Goal: Task Accomplishment & Management: Use online tool/utility

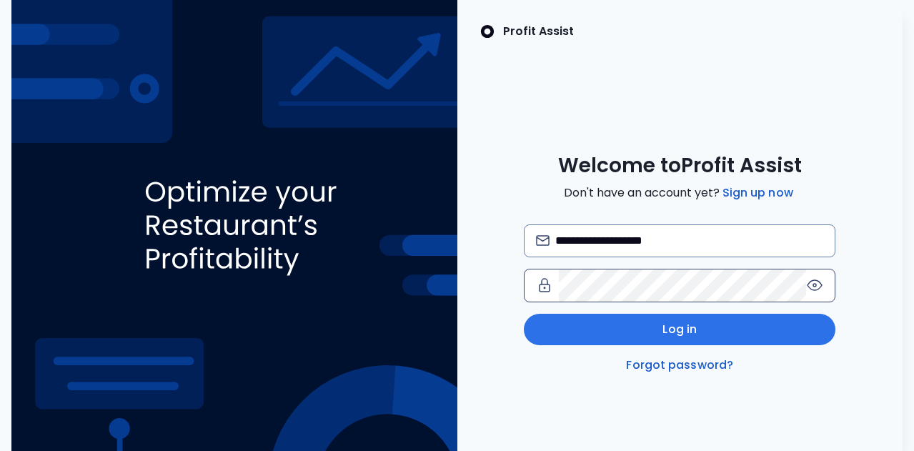
click at [815, 286] on icon at bounding box center [814, 285] width 17 height 17
click at [815, 289] on icon at bounding box center [814, 285] width 17 height 17
click at [815, 290] on icon at bounding box center [814, 285] width 17 height 17
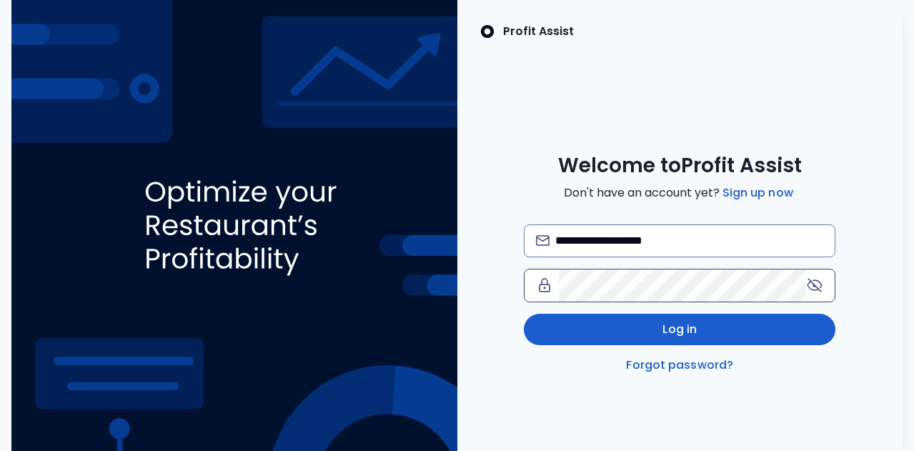
click at [780, 331] on button "Log in" at bounding box center [680, 329] width 312 height 31
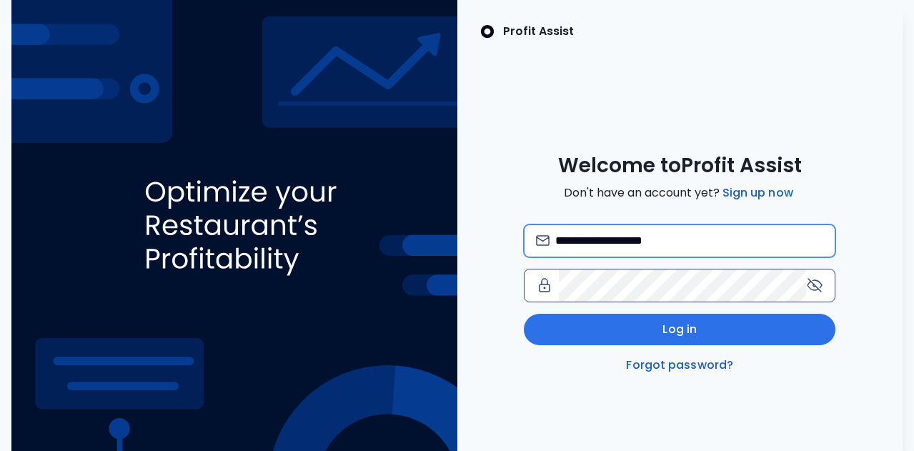
click at [562, 240] on input "**********" at bounding box center [689, 240] width 269 height 31
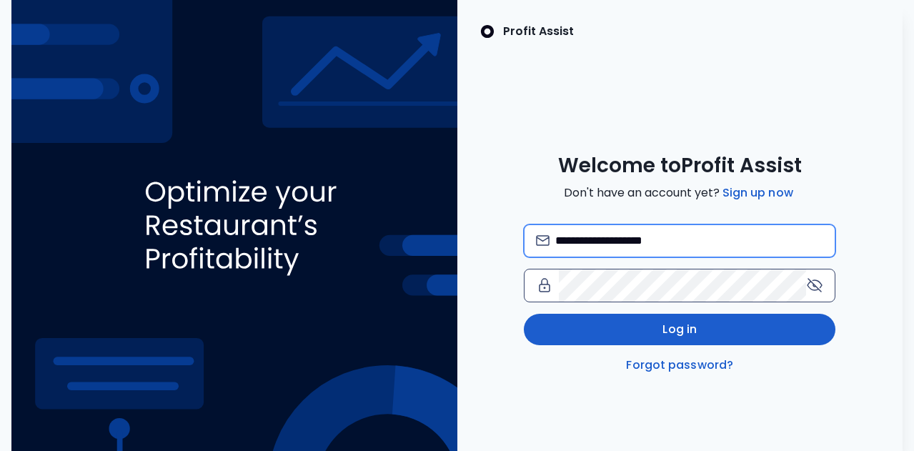
type input "**********"
click at [715, 334] on button "Log in" at bounding box center [680, 329] width 312 height 31
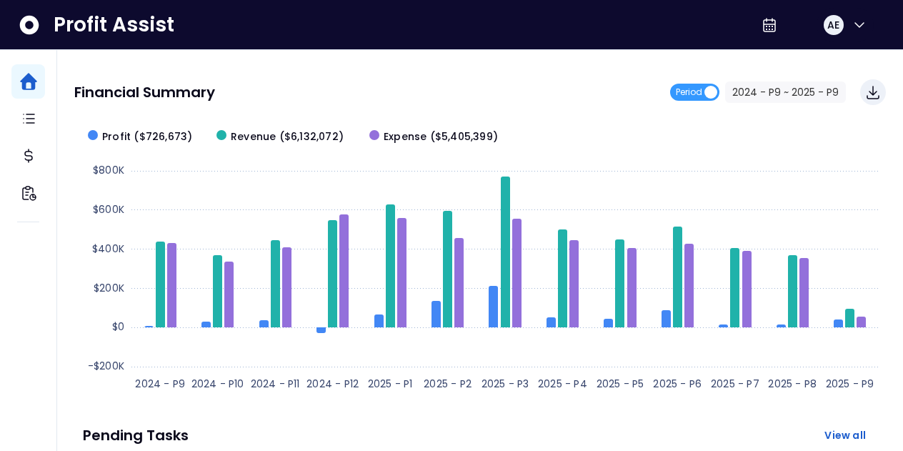
scroll to position [139, 0]
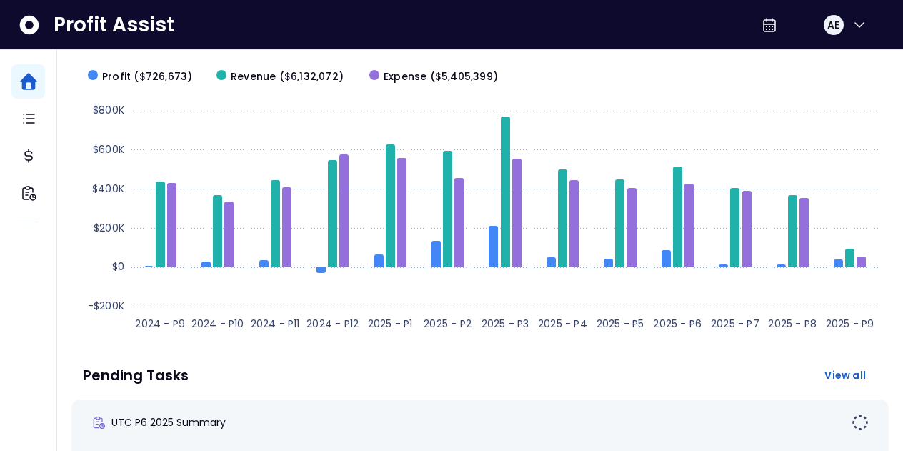
click at [777, 325] on text "2025 - P8" at bounding box center [792, 324] width 49 height 14
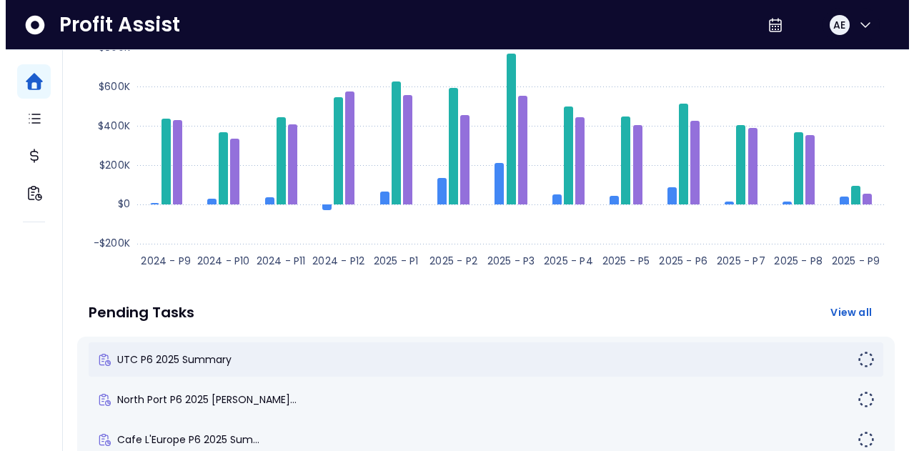
scroll to position [268, 0]
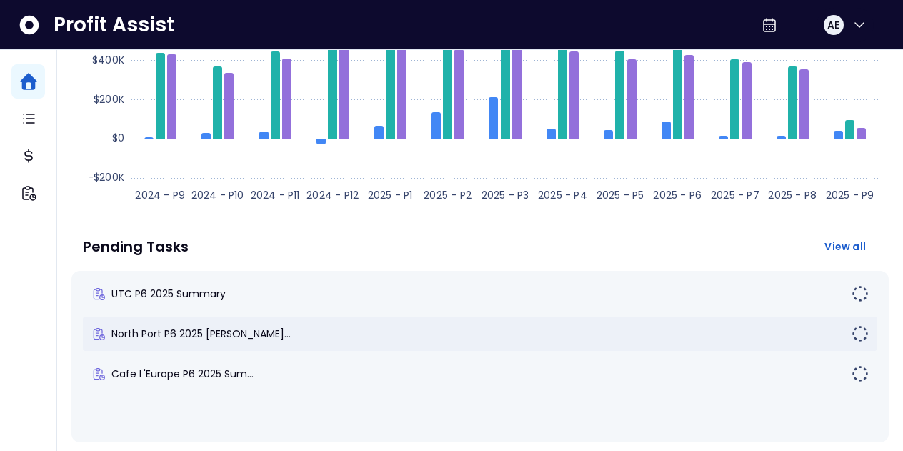
click at [337, 334] on div "North Port P6 2025 Summar..." at bounding box center [471, 334] width 760 height 14
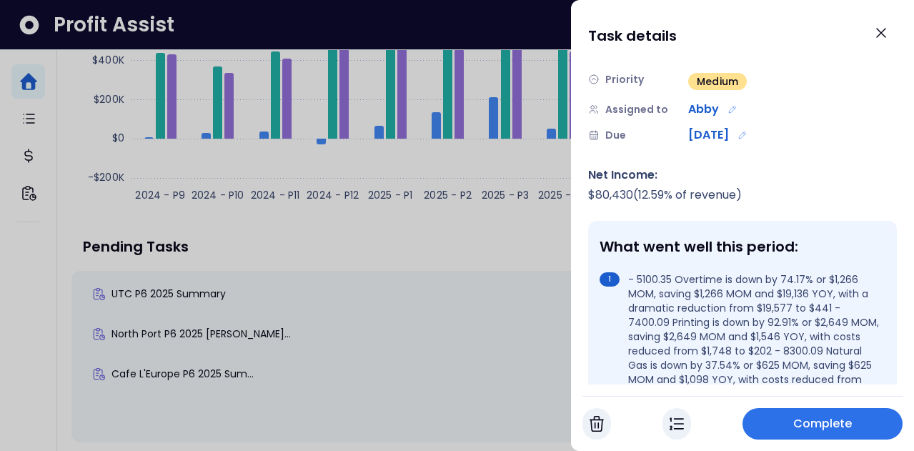
scroll to position [189, 0]
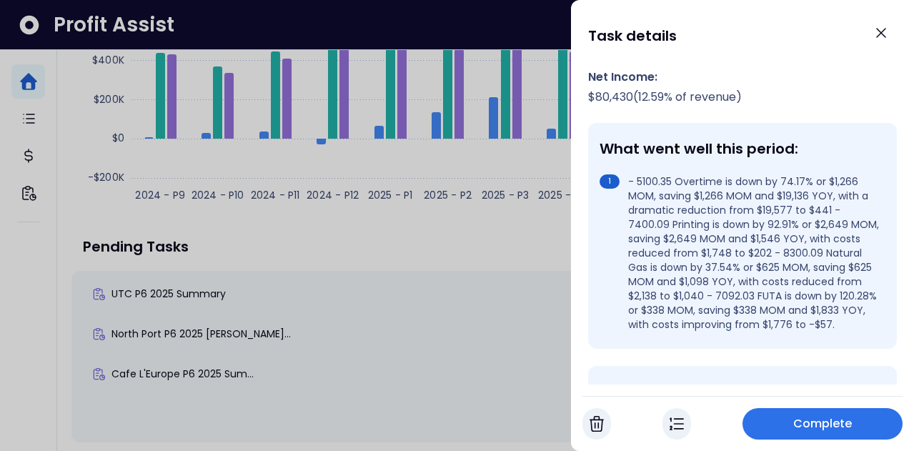
click at [835, 418] on span "Complete" at bounding box center [822, 423] width 59 height 17
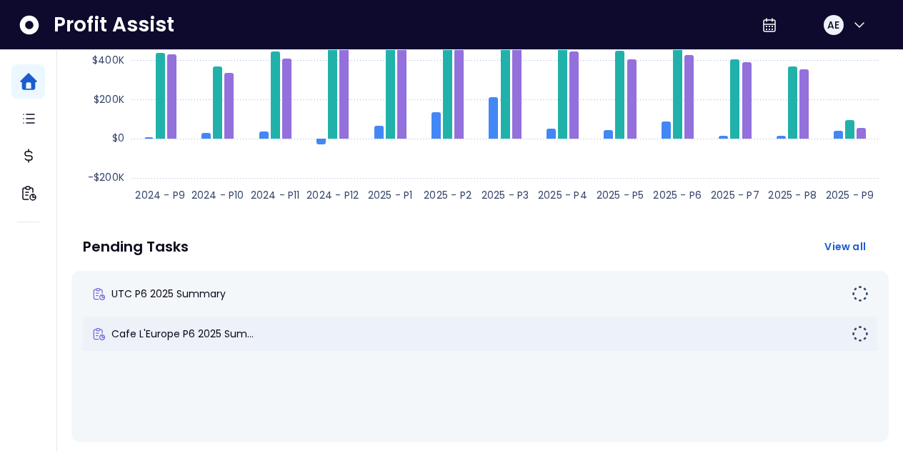
click at [325, 336] on div "Cafe L'Europe P6 2025 Sum..." at bounding box center [471, 334] width 760 height 14
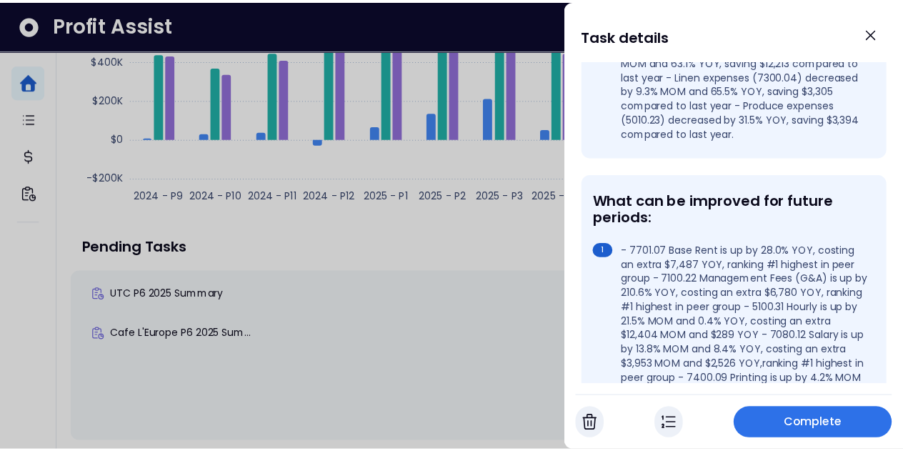
scroll to position [264, 0]
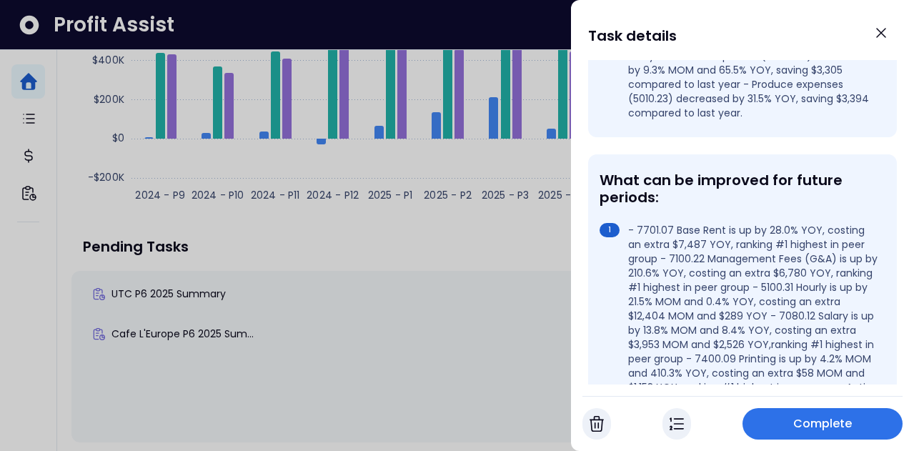
click at [847, 420] on span "Complete" at bounding box center [822, 423] width 59 height 17
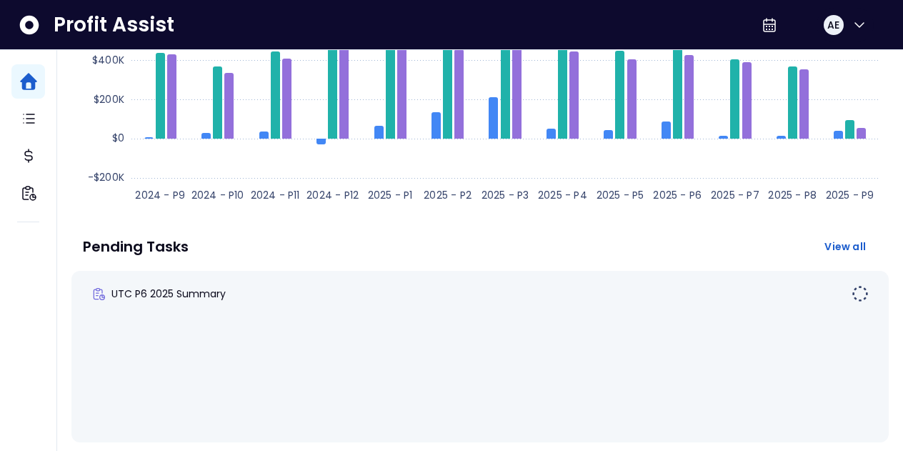
scroll to position [0, 0]
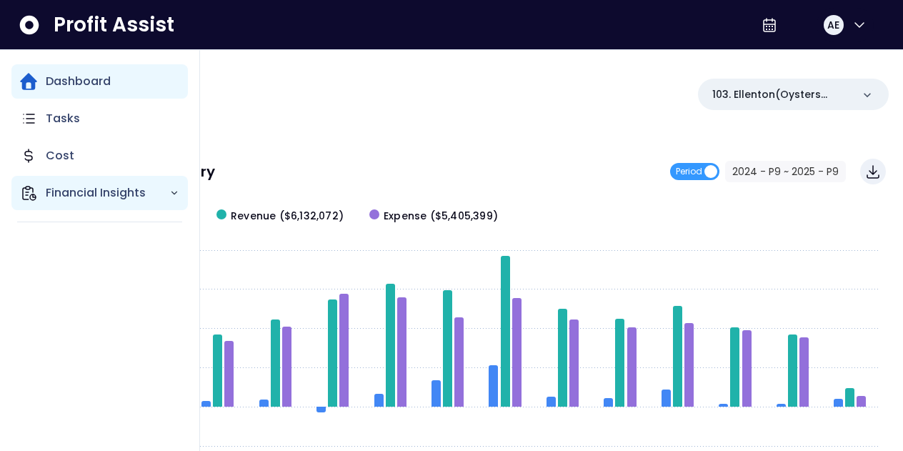
click at [83, 188] on p "Financial Insights" at bounding box center [108, 192] width 124 height 17
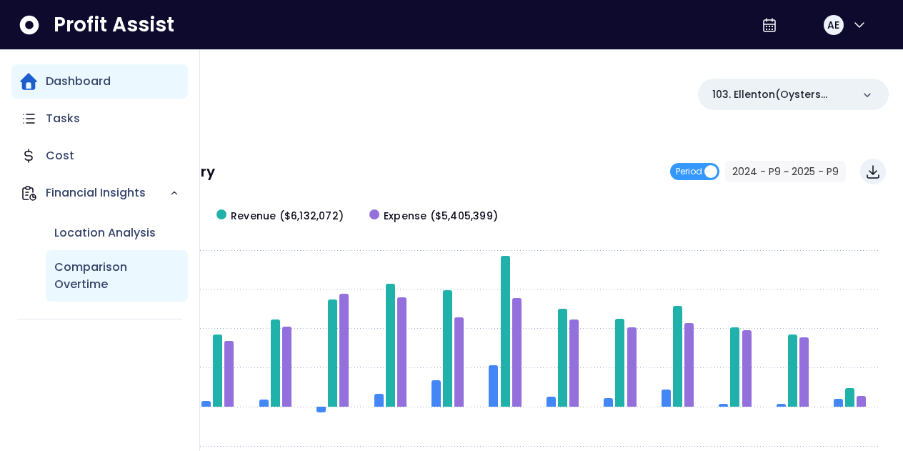
click at [87, 269] on p "Comparison Overtime" at bounding box center [116, 276] width 125 height 34
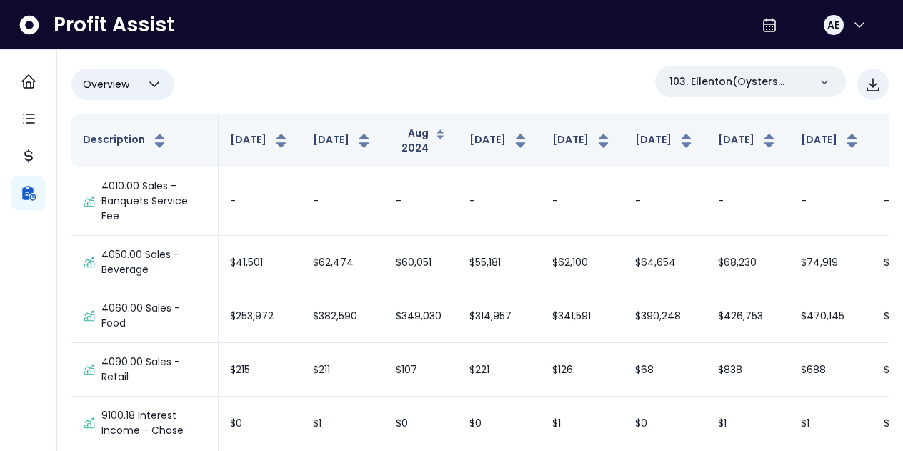
scroll to position [69, 0]
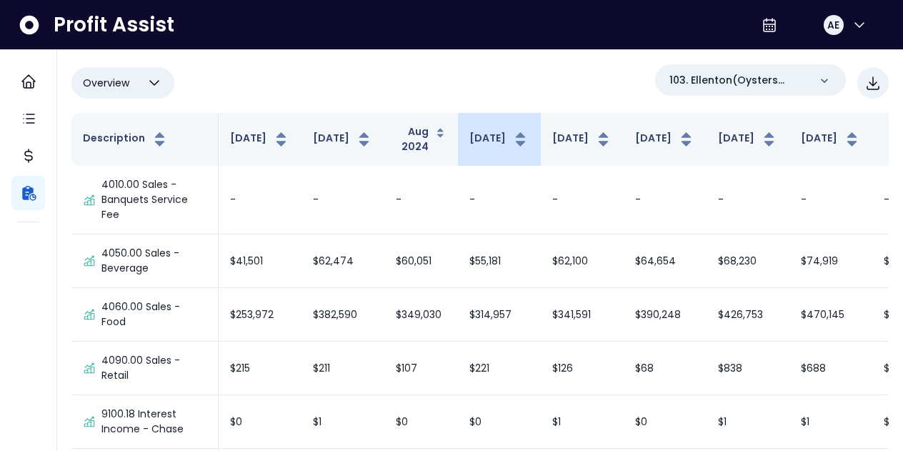
click at [469, 148] on button "Sep 2024" at bounding box center [499, 139] width 60 height 17
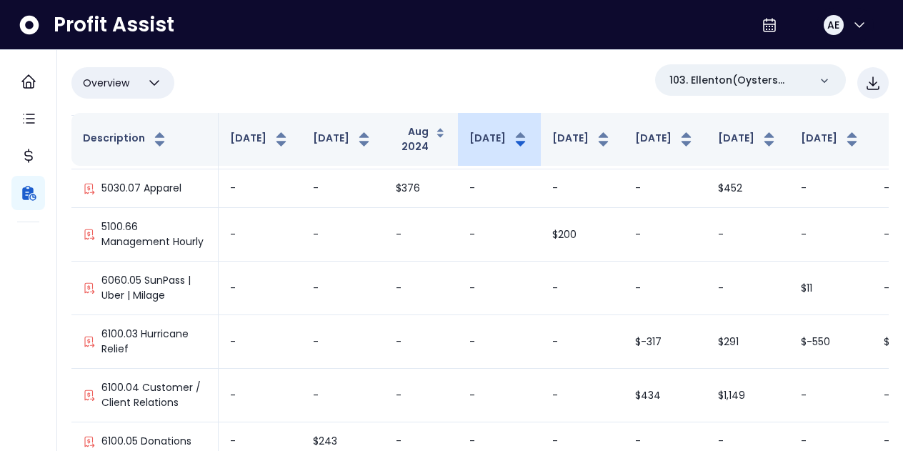
scroll to position [635, 0]
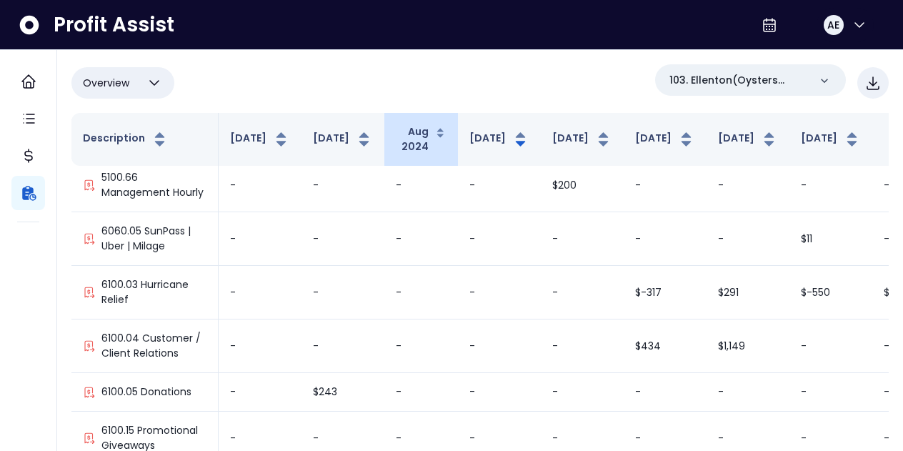
click at [396, 145] on button "Aug 2024" at bounding box center [421, 139] width 51 height 30
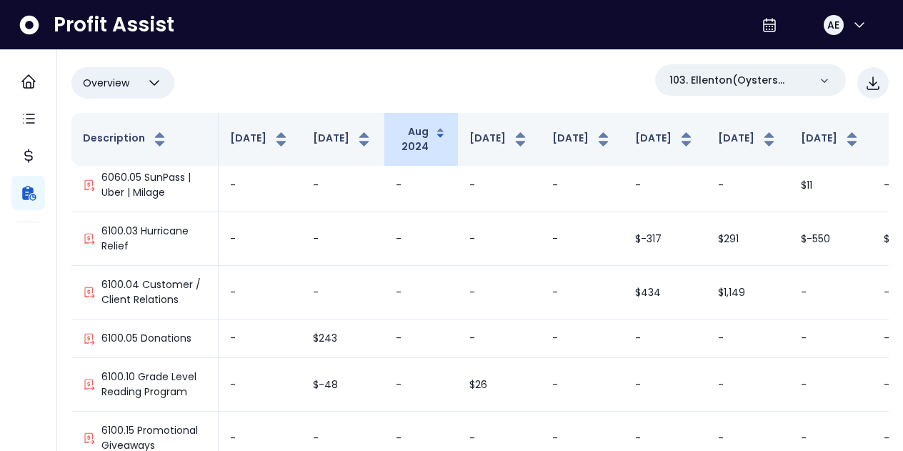
click at [396, 144] on button "Aug 2024" at bounding box center [421, 139] width 51 height 30
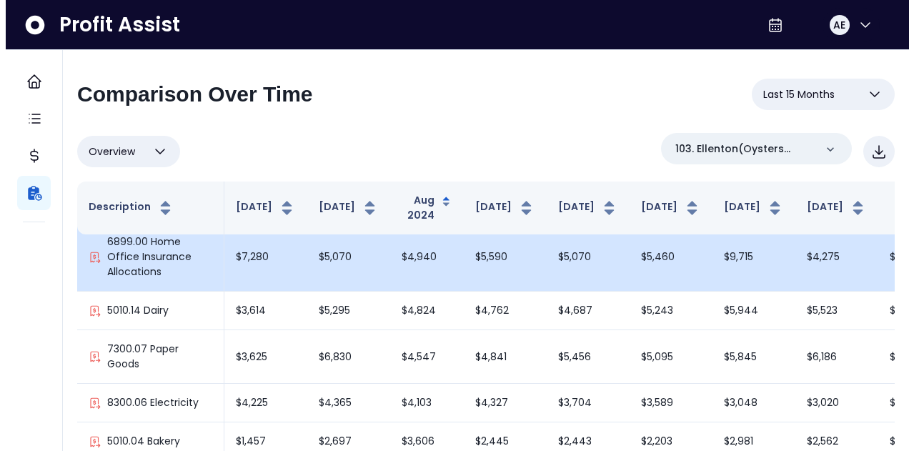
scroll to position [907, 0]
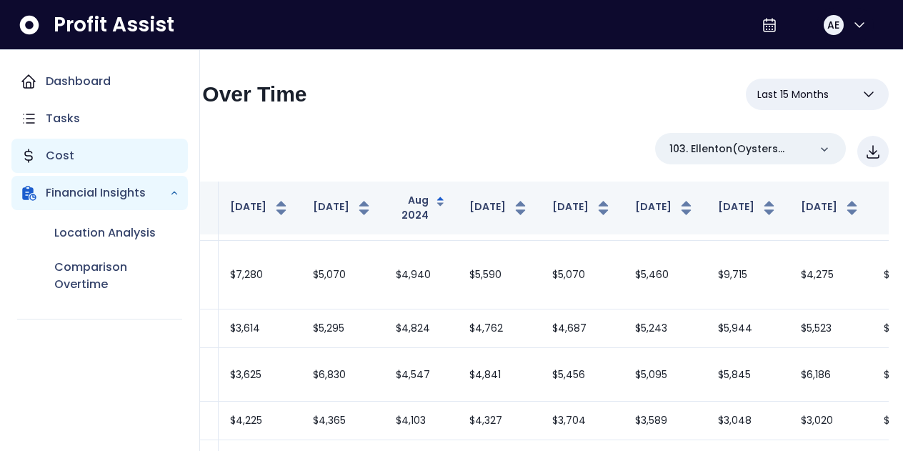
click at [72, 154] on p "Cost" at bounding box center [60, 155] width 29 height 17
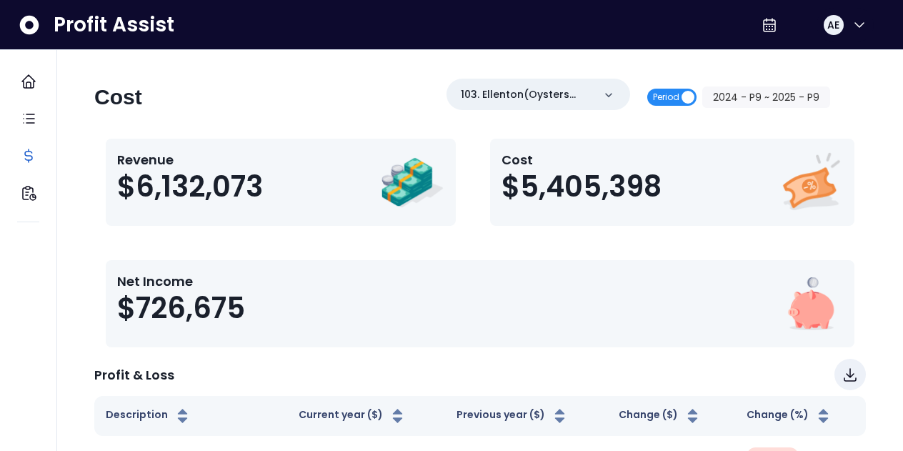
click at [657, 93] on span "Period" at bounding box center [671, 97] width 49 height 17
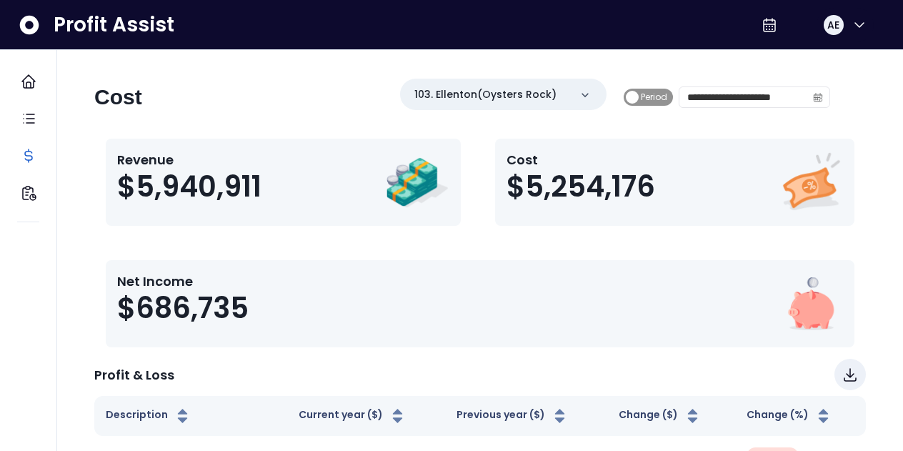
click at [641, 97] on span "Period" at bounding box center [654, 97] width 26 height 17
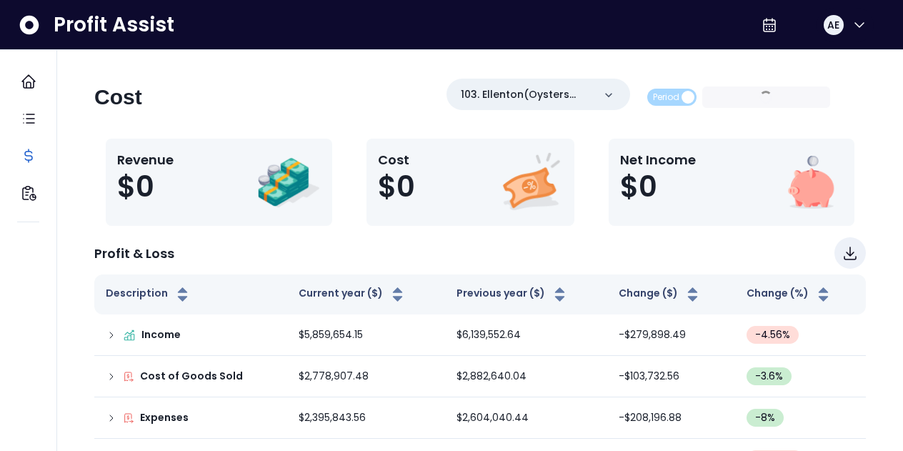
click at [726, 101] on div "Period 2024 - P9 ~ 2025 - P9" at bounding box center [739, 96] width 184 height 21
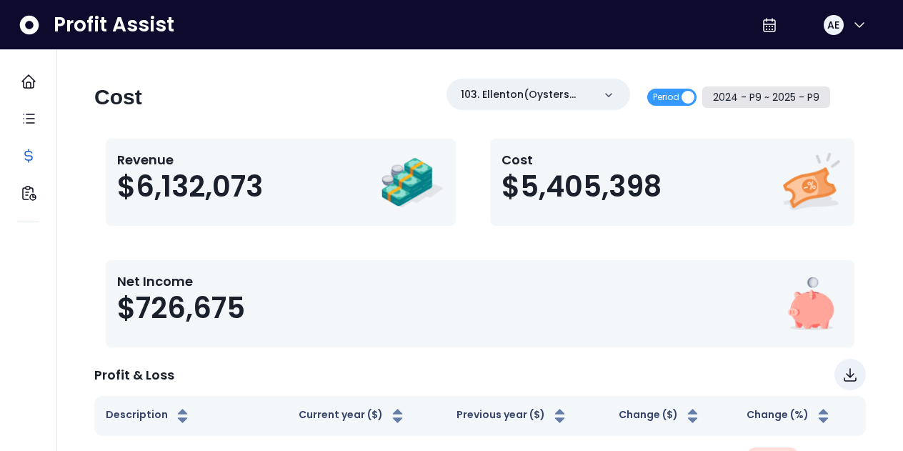
click at [728, 100] on button "2024 - P9 ~ 2025 - P9" at bounding box center [766, 96] width 129 height 21
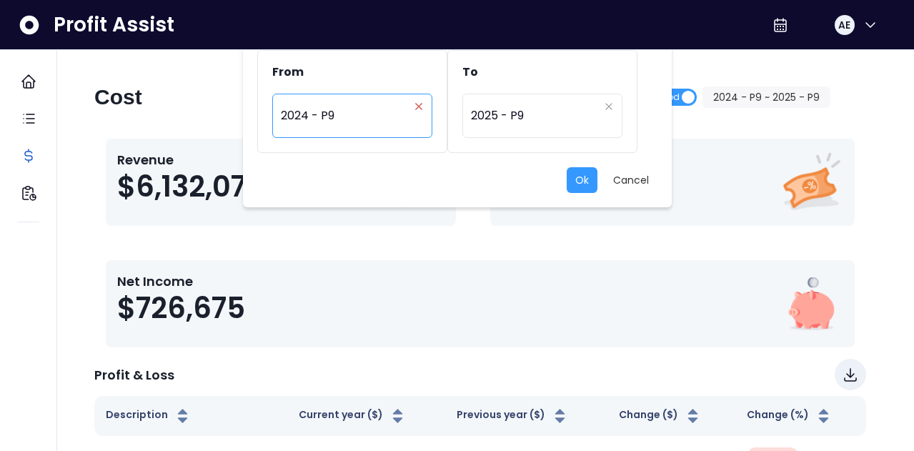
click at [422, 106] on icon "close" at bounding box center [418, 106] width 9 height 9
click at [610, 106] on icon "close" at bounding box center [608, 106] width 9 height 9
click at [572, 179] on button "Ok" at bounding box center [582, 180] width 31 height 26
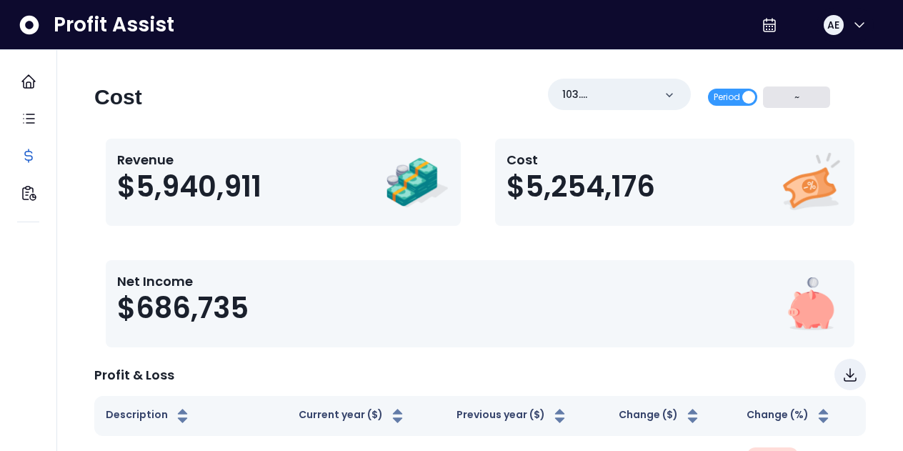
click at [775, 97] on button "~" at bounding box center [796, 96] width 67 height 21
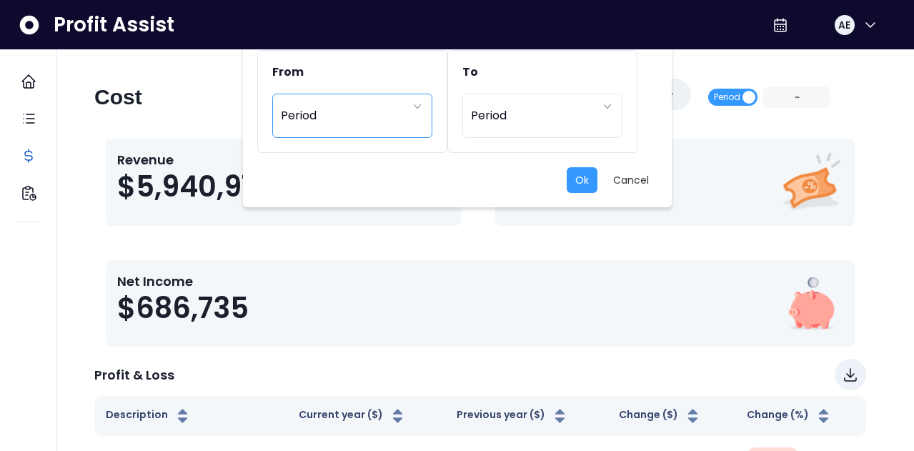
click at [417, 108] on icon "arrow down line" at bounding box center [416, 106] width 7 height 4
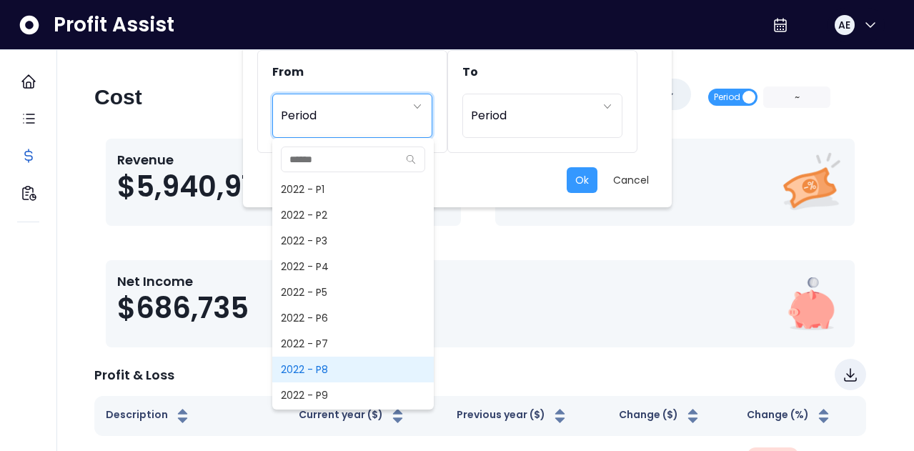
click at [338, 362] on span "2022 - P8" at bounding box center [352, 370] width 161 height 26
type input "*********"
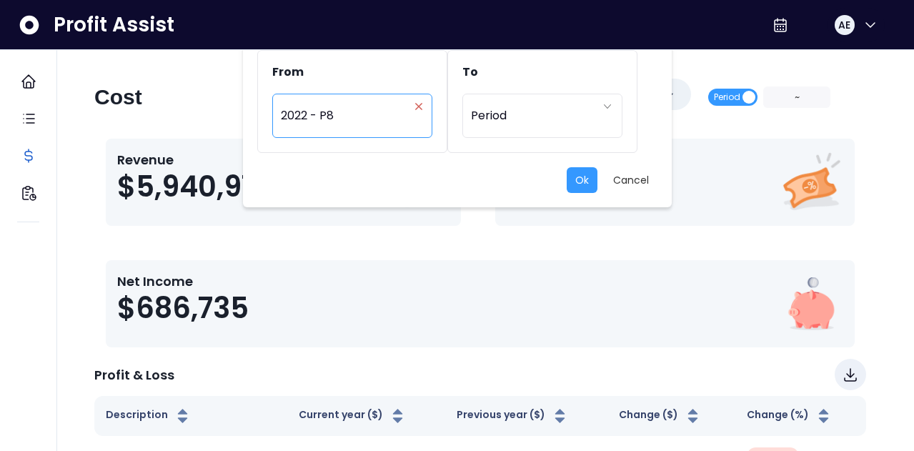
click at [422, 104] on icon "close" at bounding box center [418, 106] width 9 height 9
click at [418, 106] on icon "arrow down line" at bounding box center [417, 106] width 11 height 14
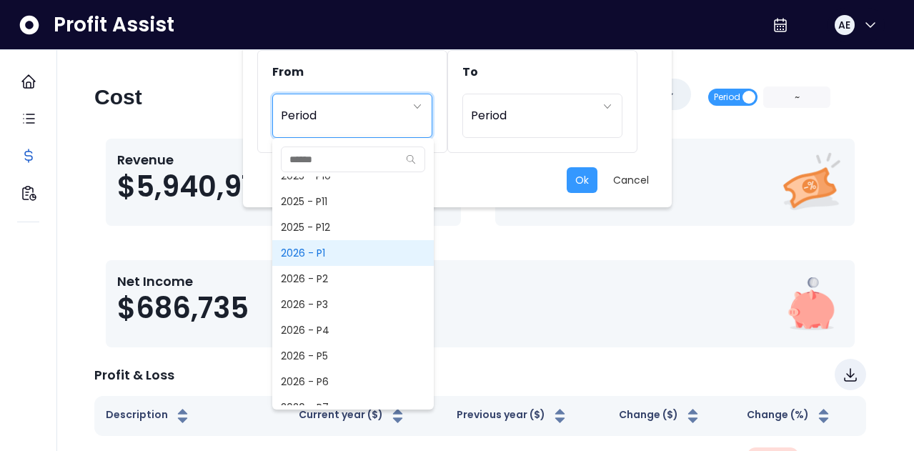
scroll to position [1075, 0]
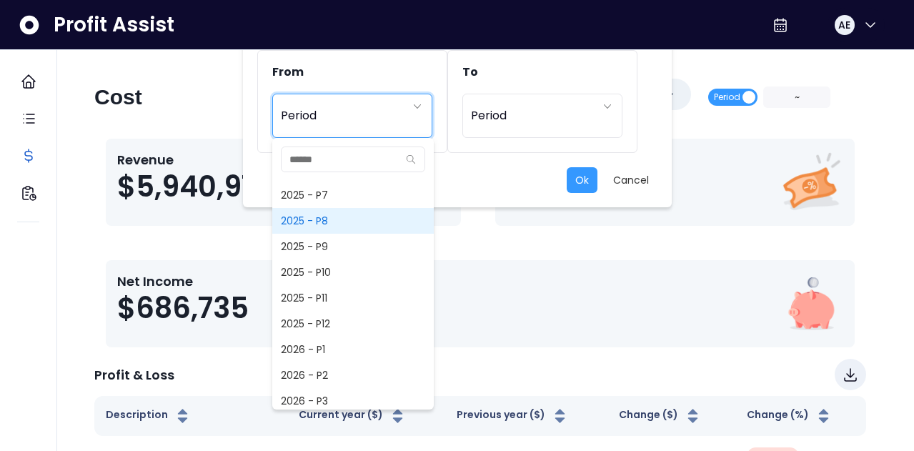
click at [342, 221] on span "2025 - P8" at bounding box center [352, 221] width 161 height 26
type input "*********"
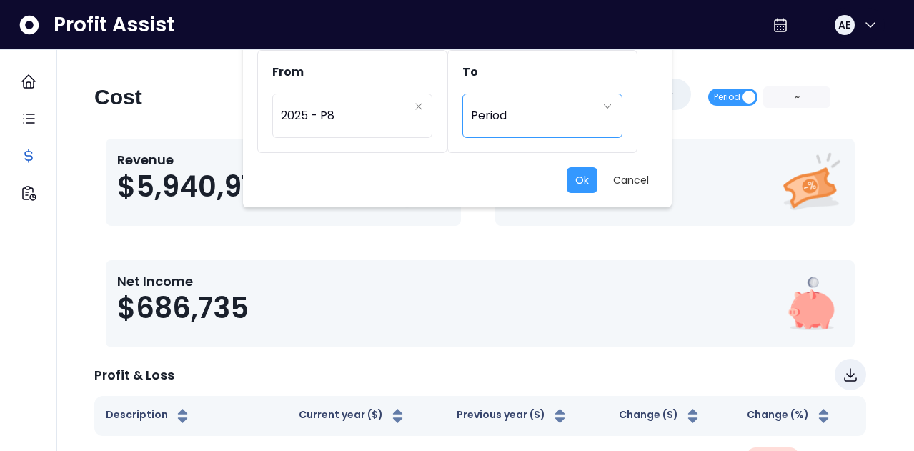
click at [529, 111] on div "Period" at bounding box center [535, 115] width 128 height 33
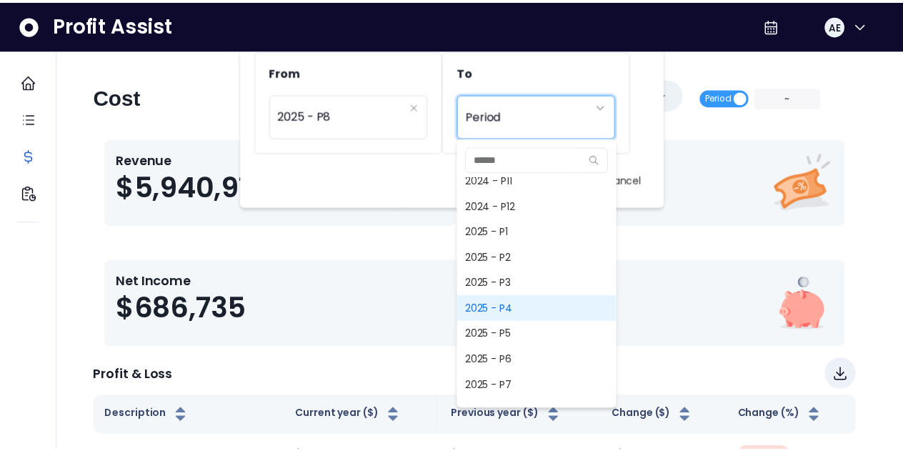
scroll to position [971, 0]
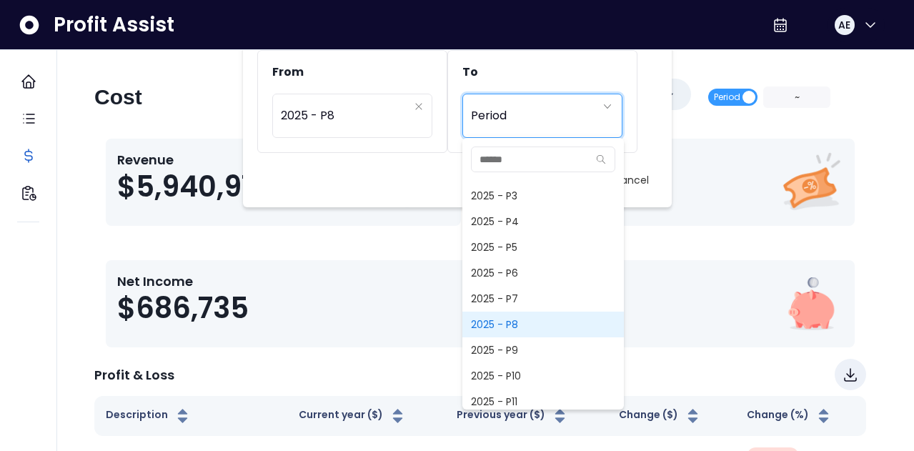
click at [507, 323] on span "2025 - P8" at bounding box center [542, 325] width 161 height 26
type input "*********"
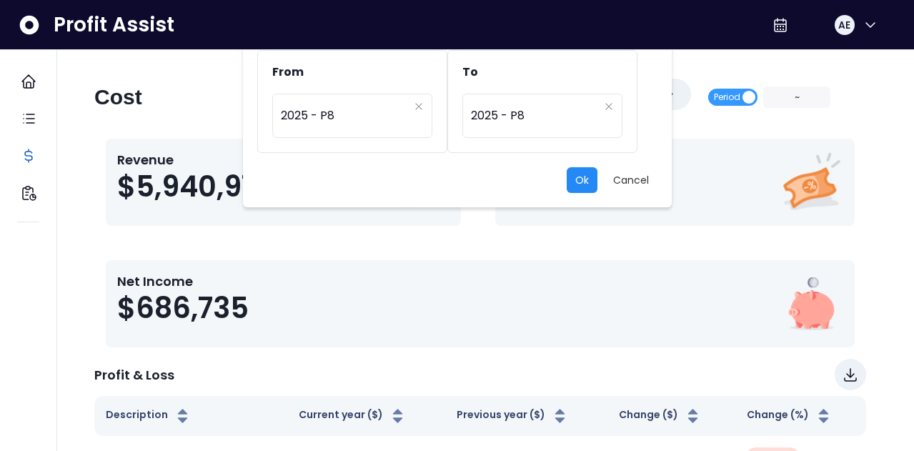
click at [589, 180] on button "Ok" at bounding box center [582, 180] width 31 height 26
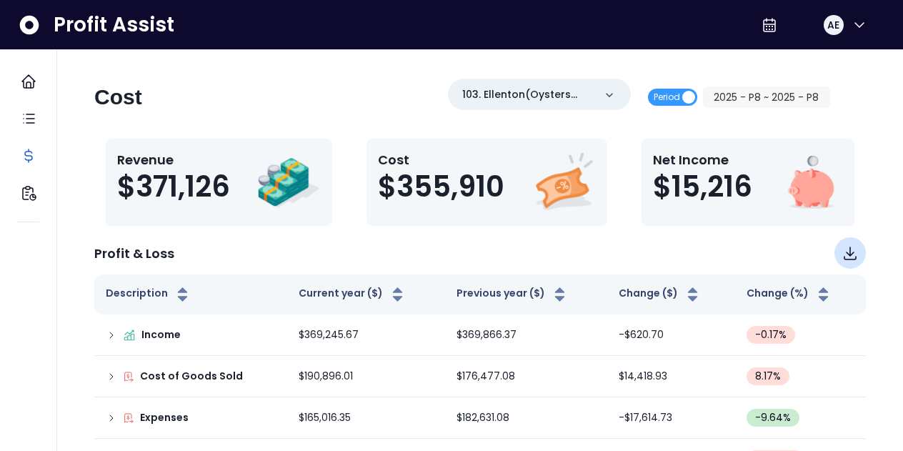
click at [848, 254] on icon "Download" at bounding box center [850, 253] width 11 height 12
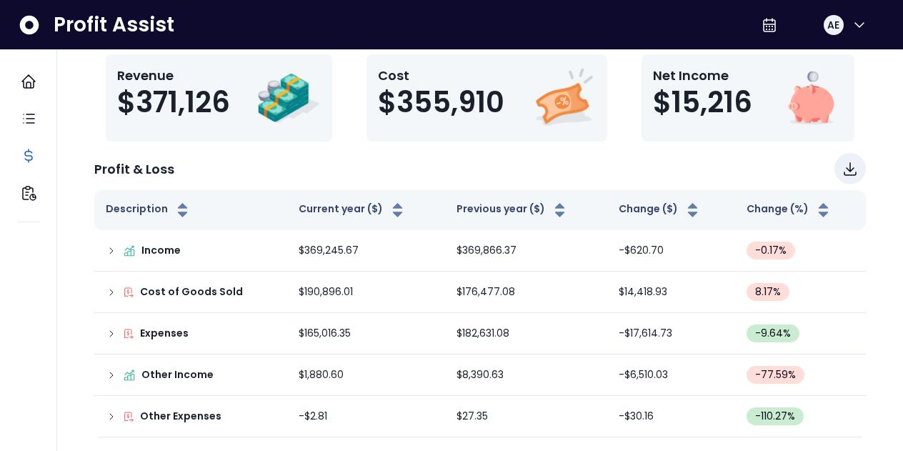
scroll to position [85, 0]
click at [883, 56] on div "Cost 103. Ellenton(Oysters Rock) Period 2025 - P8 ~ 2025 - P8 Revenue $371,126 …" at bounding box center [479, 215] width 817 height 443
click at [847, 167] on icon "Download" at bounding box center [850, 168] width 11 height 12
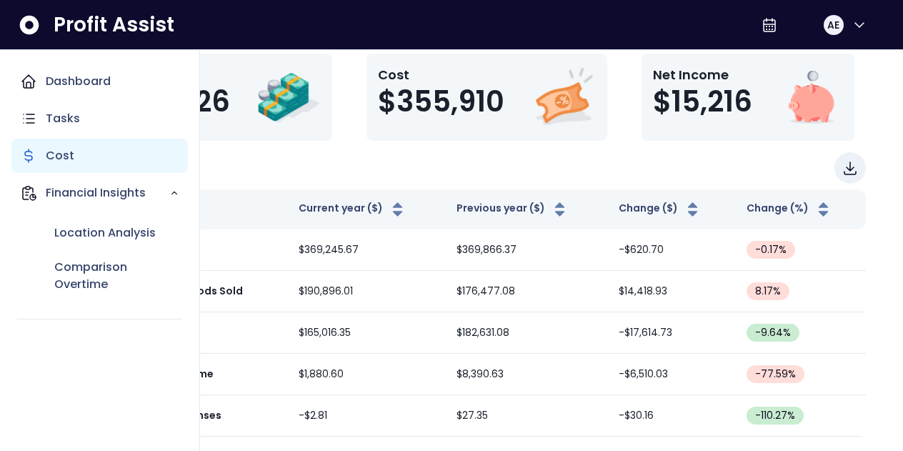
click at [74, 159] on div "Cost" at bounding box center [99, 156] width 176 height 34
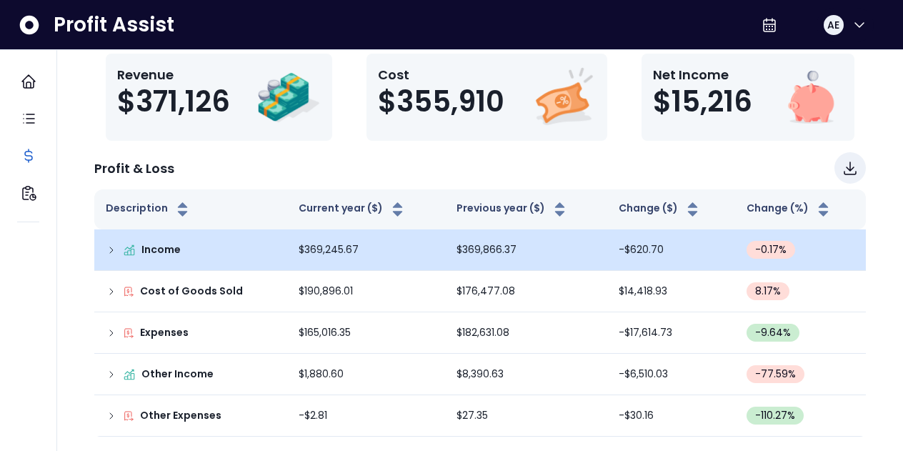
click at [114, 249] on icon at bounding box center [111, 249] width 11 height 11
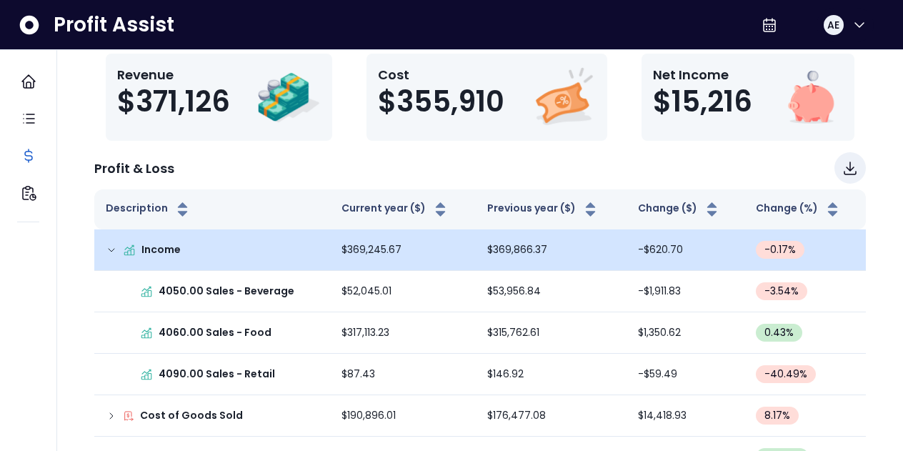
click at [114, 247] on icon at bounding box center [111, 249] width 11 height 11
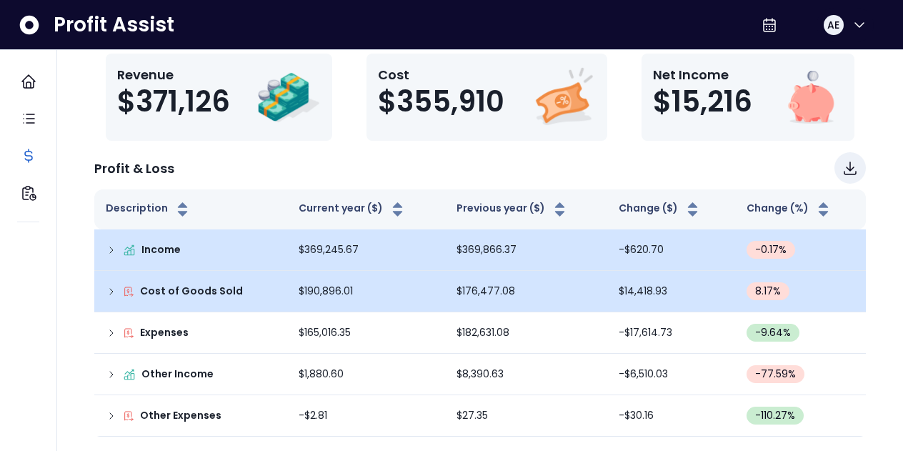
click at [109, 289] on icon at bounding box center [111, 291] width 11 height 11
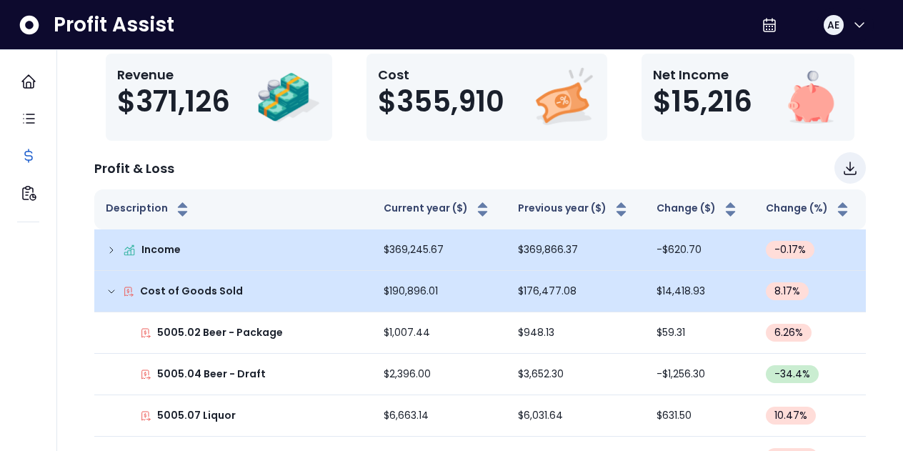
click at [109, 289] on icon at bounding box center [111, 291] width 11 height 11
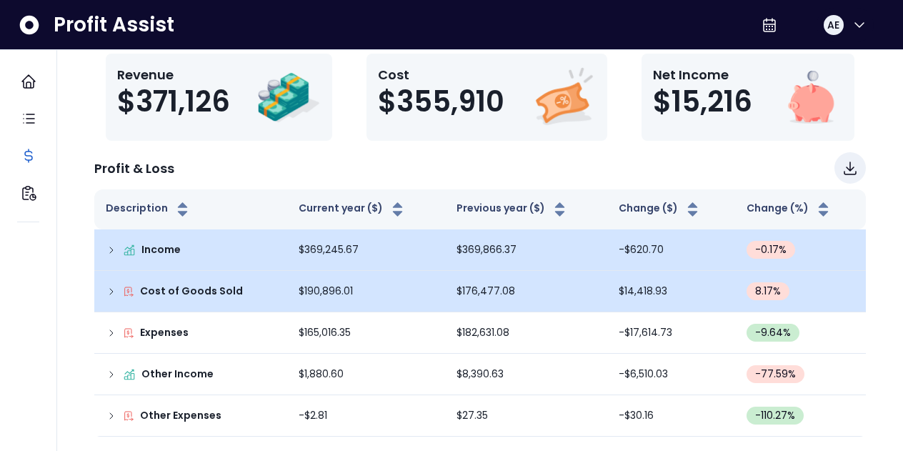
click at [109, 289] on icon at bounding box center [111, 291] width 11 height 11
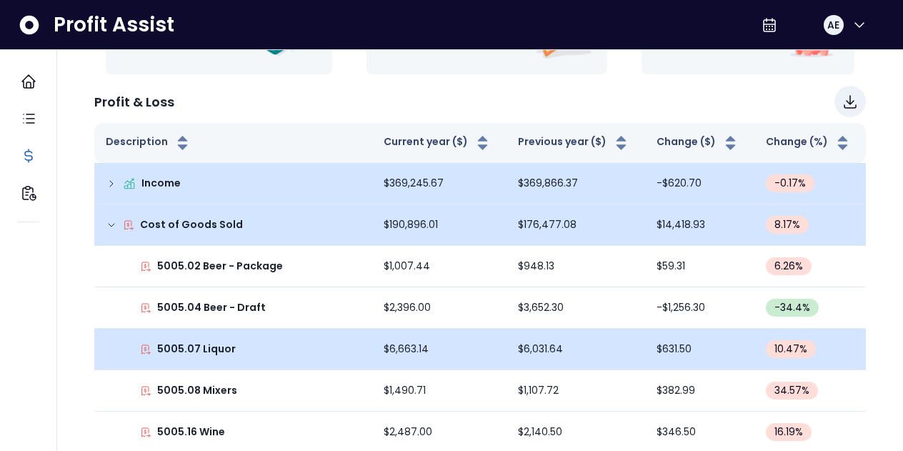
scroll to position [154, 0]
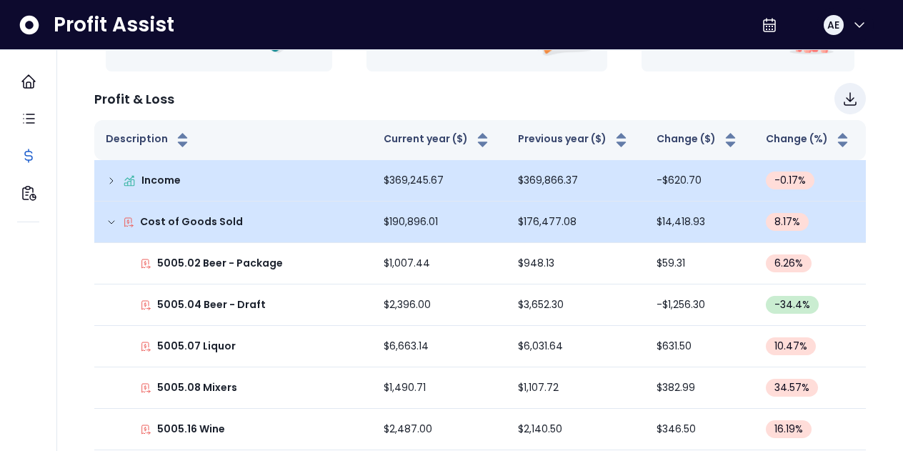
click at [108, 222] on icon at bounding box center [111, 221] width 11 height 11
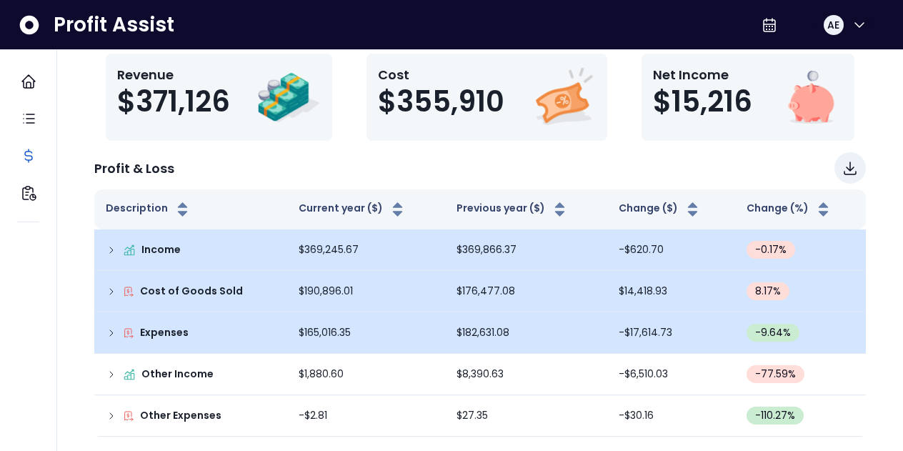
scroll to position [0, 0]
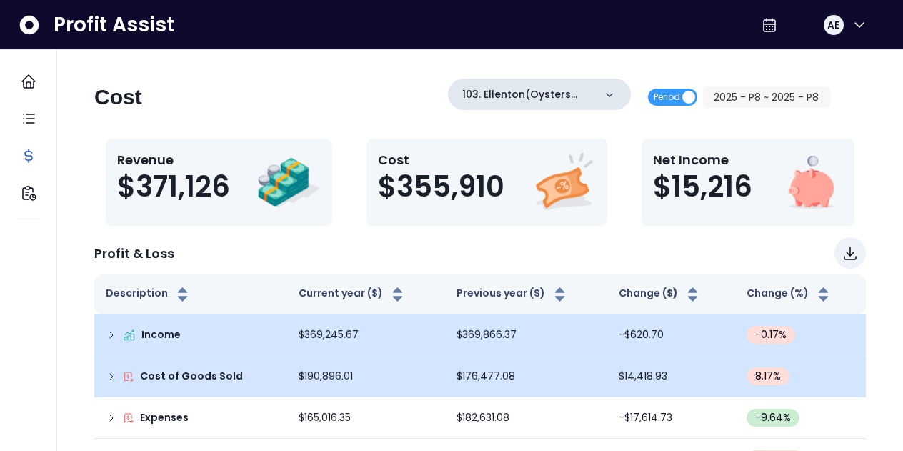
click at [612, 96] on icon at bounding box center [609, 95] width 7 height 4
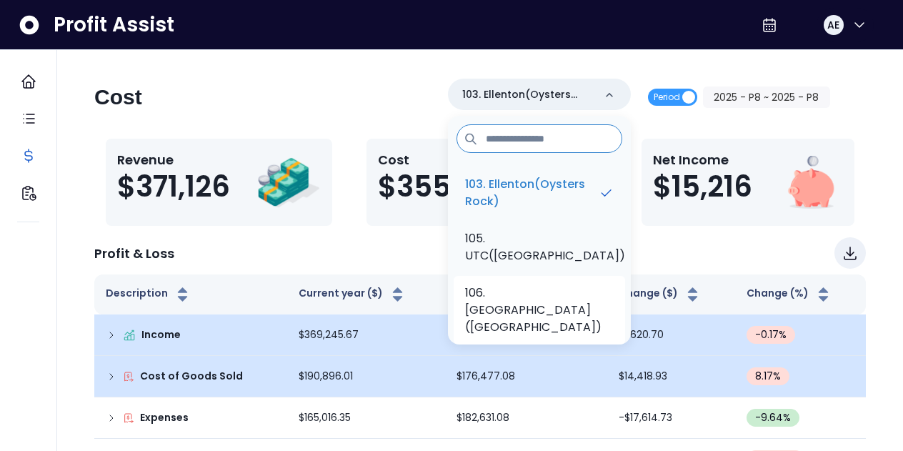
click at [535, 284] on p "106. North Port(Oysters Rock)" at bounding box center [539, 309] width 149 height 51
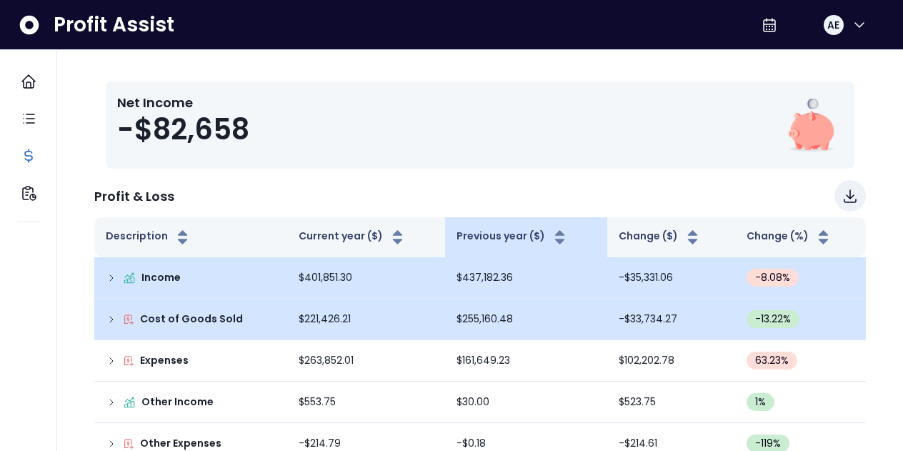
scroll to position [206, 0]
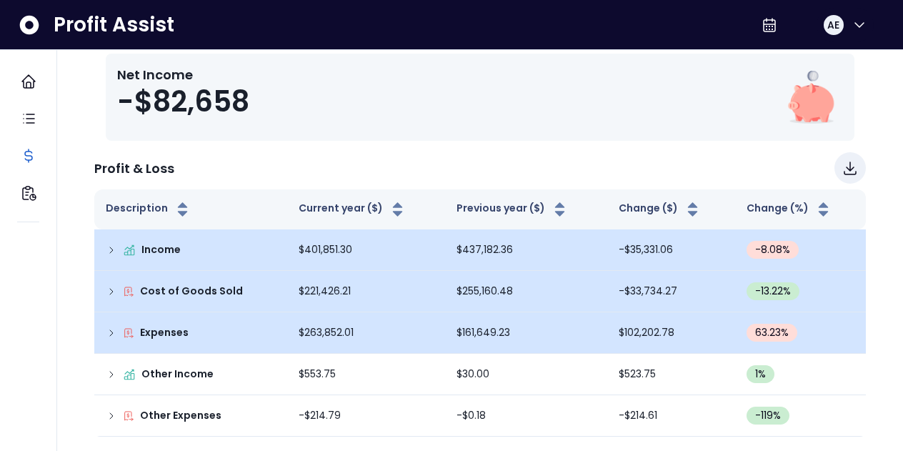
click at [110, 331] on icon at bounding box center [111, 332] width 11 height 11
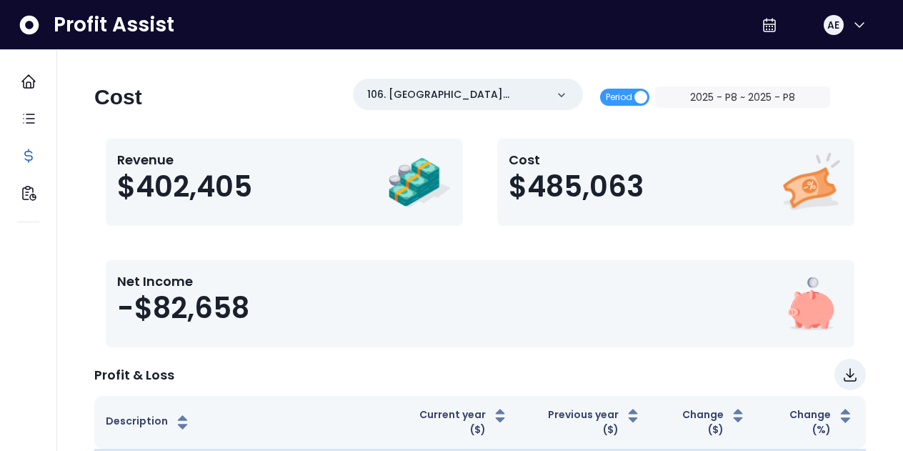
scroll to position [292, 0]
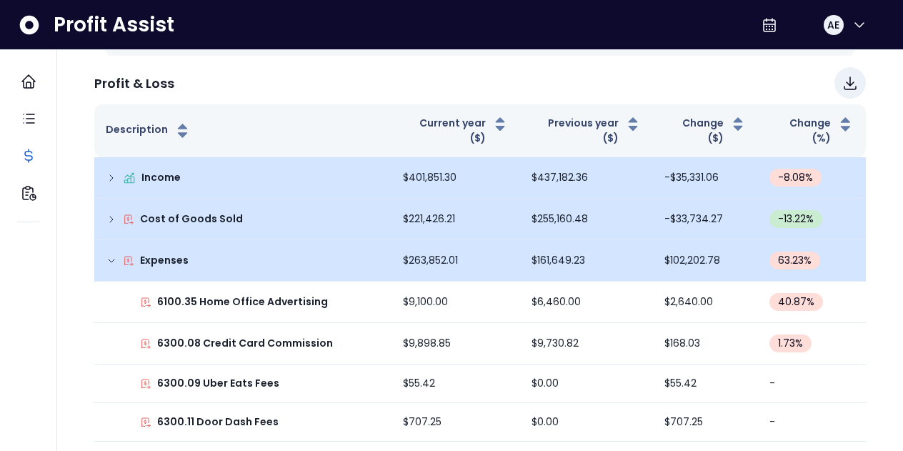
click at [114, 255] on icon at bounding box center [111, 260] width 11 height 11
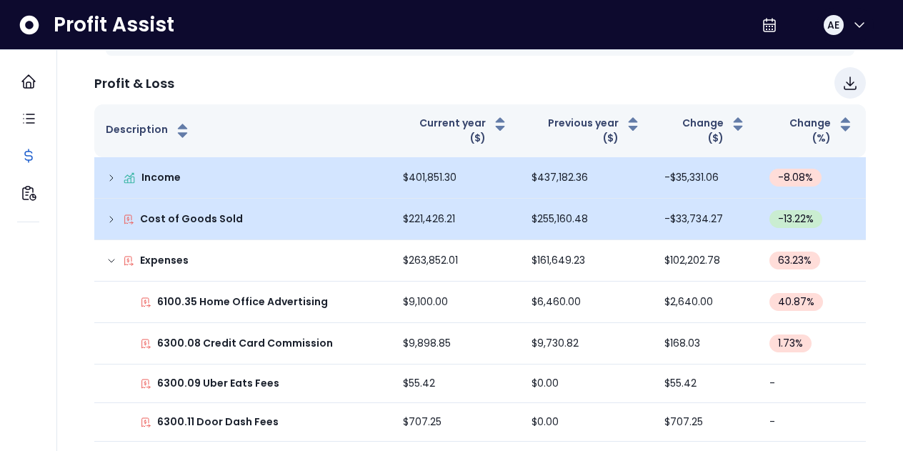
scroll to position [206, 0]
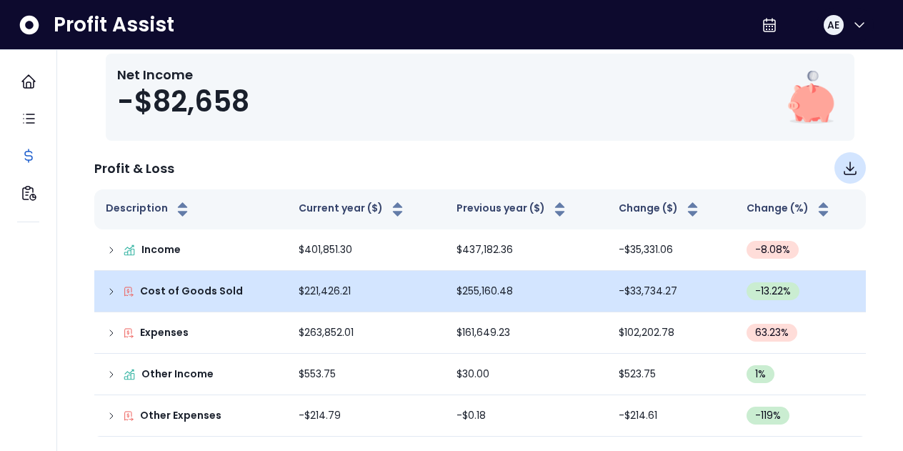
click at [846, 165] on icon "Download" at bounding box center [850, 167] width 17 height 17
click at [644, 93] on div "Net Income -$82,658" at bounding box center [480, 97] width 726 height 64
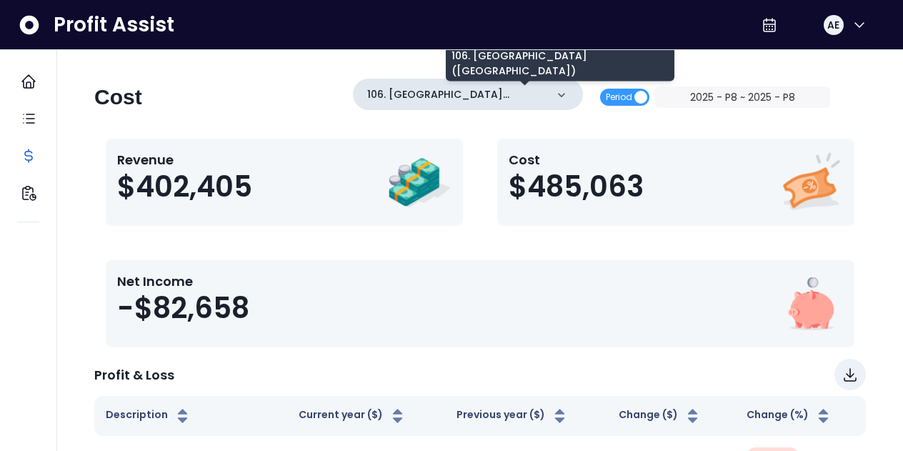
click at [546, 94] on p "106. North Port(Oysters Rock)" at bounding box center [456, 94] width 179 height 15
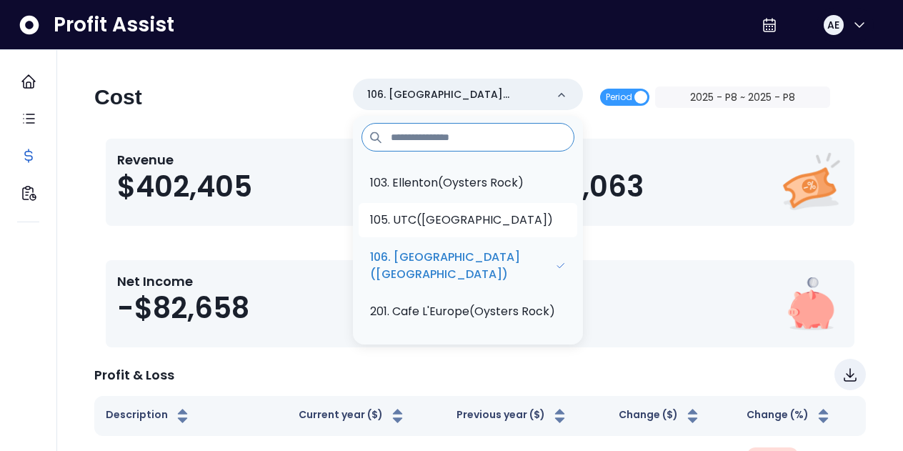
scroll to position [36, 0]
click at [504, 307] on p "201. Cafe L'Europe(Oysters Rock)" at bounding box center [462, 311] width 185 height 17
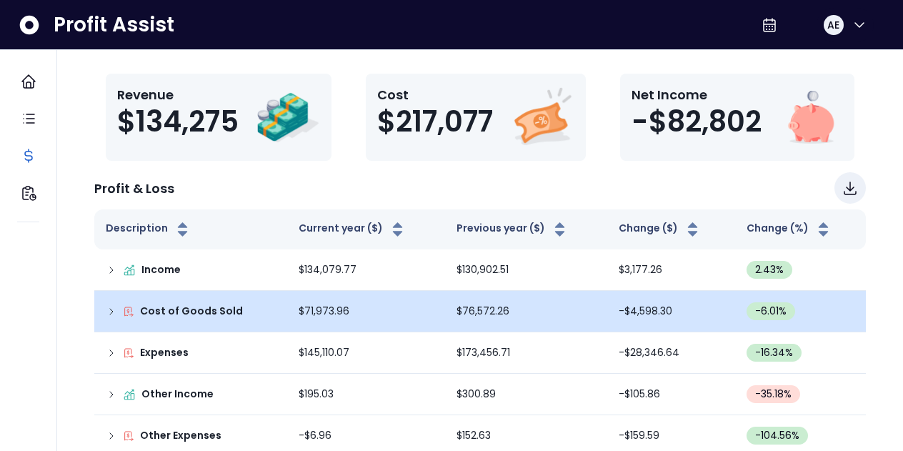
scroll to position [85, 0]
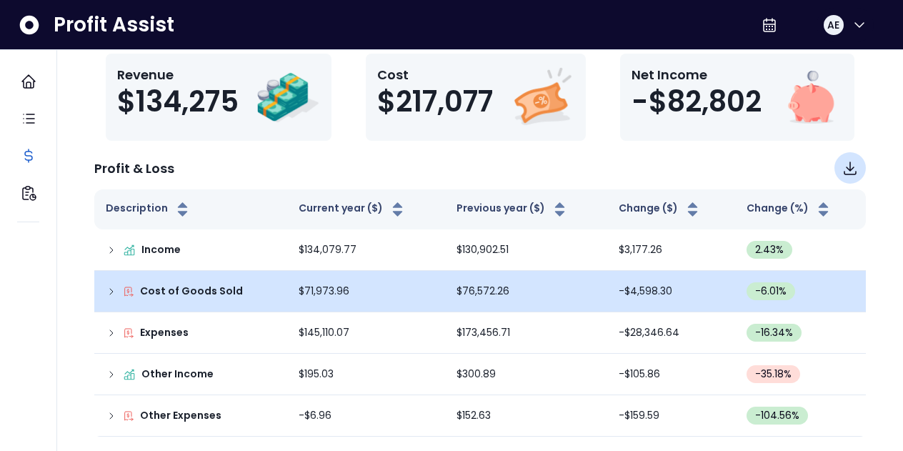
click at [852, 169] on icon "Download" at bounding box center [850, 168] width 11 height 12
click at [548, 23] on div "Profit Assist AE" at bounding box center [451, 25] width 903 height 50
